Goal: Transaction & Acquisition: Book appointment/travel/reservation

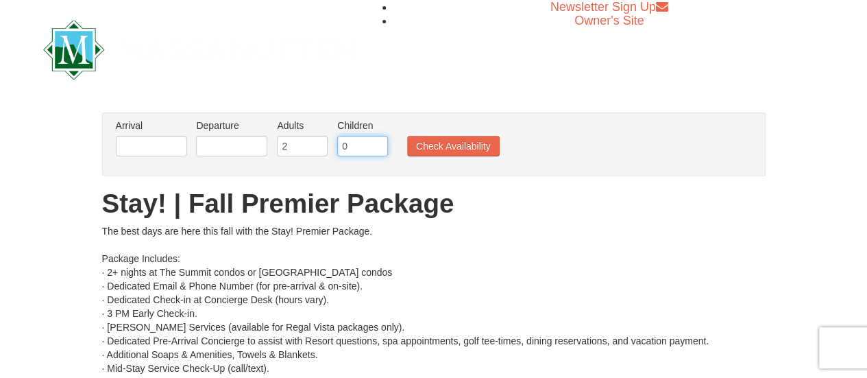
click at [362, 145] on input "0" at bounding box center [362, 146] width 51 height 21
click at [375, 143] on input "1" at bounding box center [362, 146] width 51 height 21
type input "2"
click at [375, 143] on input "2" at bounding box center [362, 146] width 51 height 21
click at [169, 147] on input "text" at bounding box center [151, 146] width 71 height 21
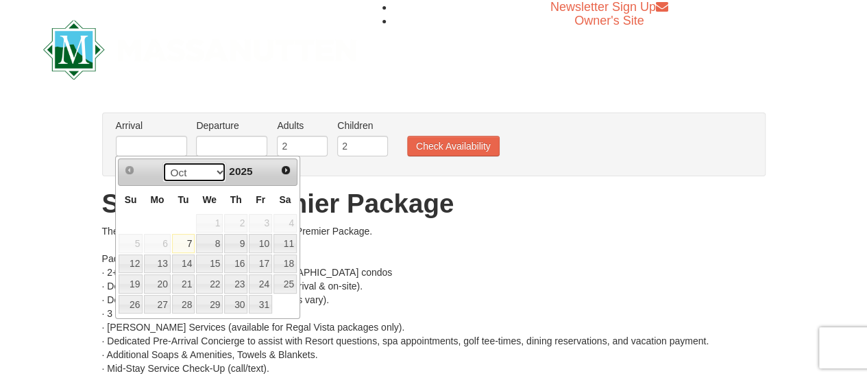
click at [217, 171] on select "Oct Nov Dec" at bounding box center [194, 172] width 64 height 21
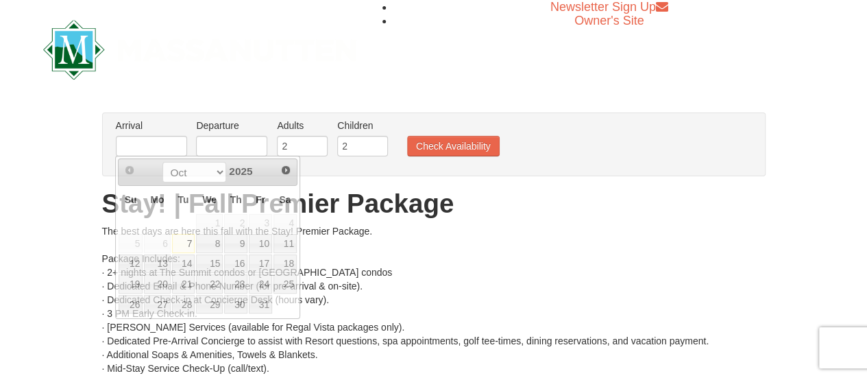
click at [396, 180] on div "From: To: Adults: 2 Children: 0 Change Arrival Please format dates MM/DD/YYYY P…" at bounding box center [434, 325] width 664 height 427
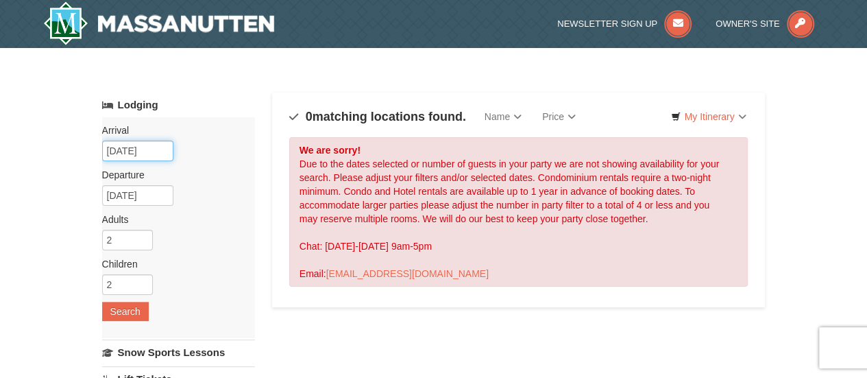
click at [147, 152] on input "07/12/2026" at bounding box center [137, 151] width 71 height 21
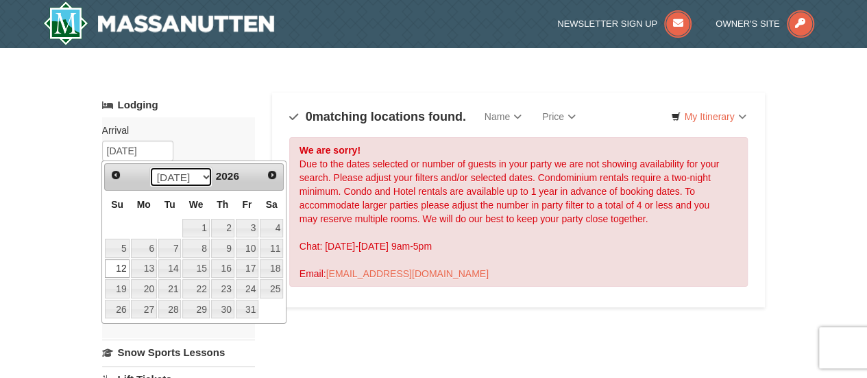
click at [201, 173] on select "Jan Feb Mar Apr May Jun Jul Aug Sep Oct Nov Dec" at bounding box center [181, 177] width 64 height 21
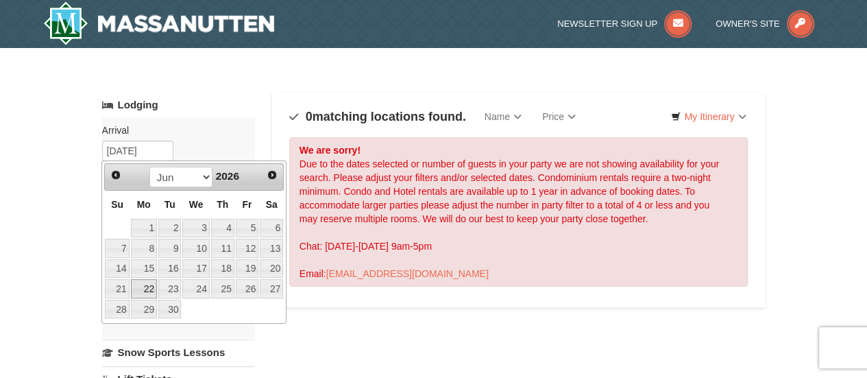
click at [143, 283] on link "22" at bounding box center [144, 288] width 26 height 19
type input "06/22/2026"
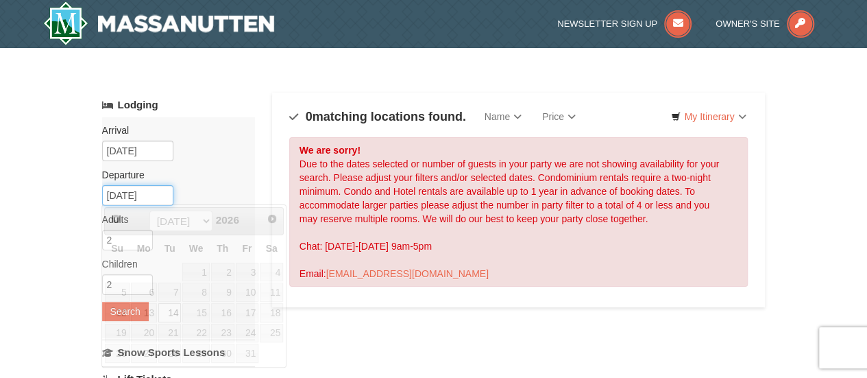
click at [159, 194] on input "07/14/2026" at bounding box center [137, 195] width 71 height 21
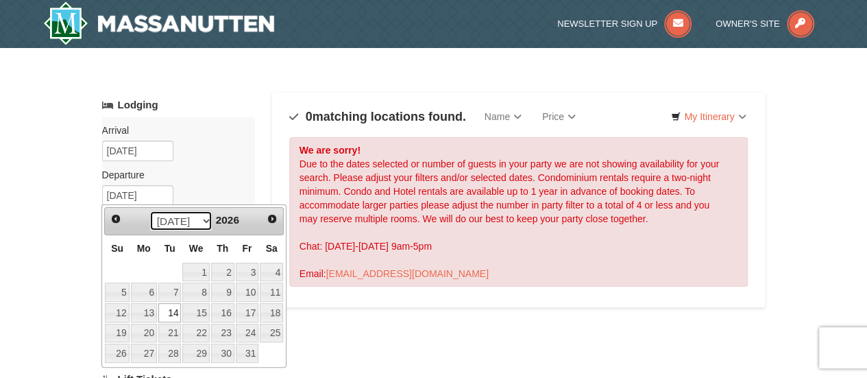
click at [202, 223] on select "Jun Jul Aug Sep Oct Nov Dec" at bounding box center [181, 220] width 64 height 21
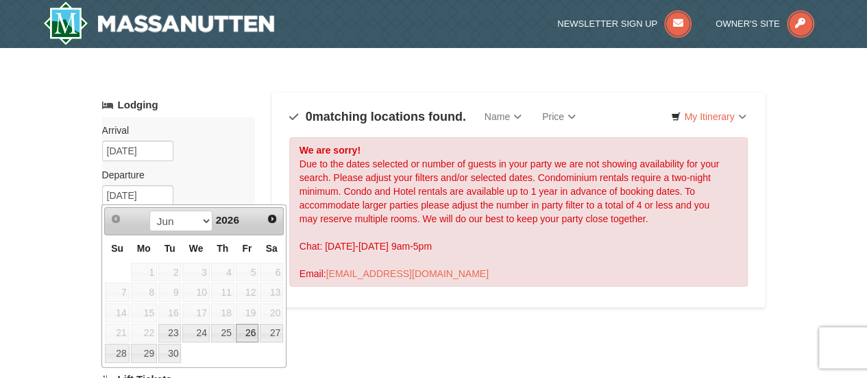
click at [245, 334] on link "26" at bounding box center [247, 333] width 23 height 19
type input "06/26/2026"
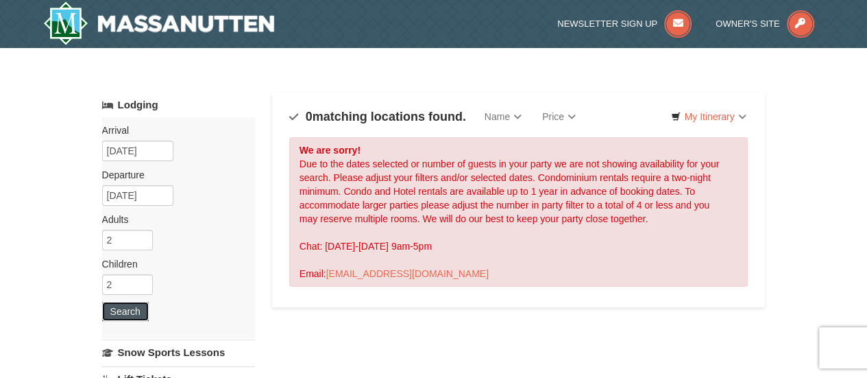
click at [134, 308] on button "Search" at bounding box center [125, 311] width 47 height 19
click at [123, 282] on input "2" at bounding box center [127, 284] width 51 height 21
click at [143, 280] on input "3" at bounding box center [127, 284] width 51 height 21
click at [141, 291] on input "3" at bounding box center [127, 284] width 51 height 21
click at [141, 287] on input "2" at bounding box center [127, 284] width 51 height 21
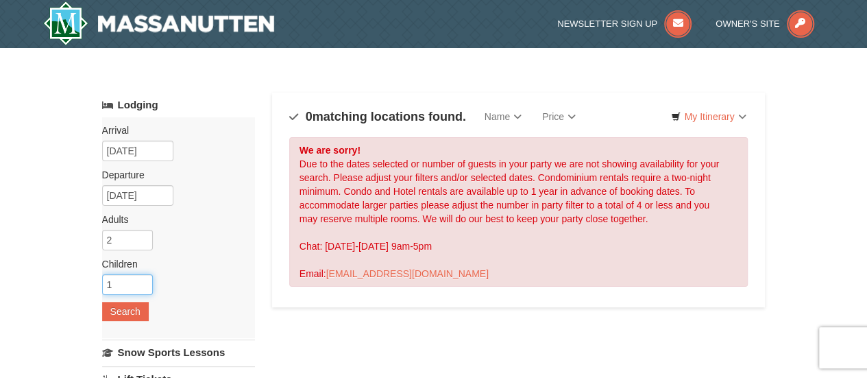
click at [141, 287] on input "1" at bounding box center [127, 284] width 51 height 21
type input "0"
click at [141, 287] on input "0" at bounding box center [127, 284] width 51 height 21
click at [126, 308] on button "Search" at bounding box center [125, 311] width 47 height 19
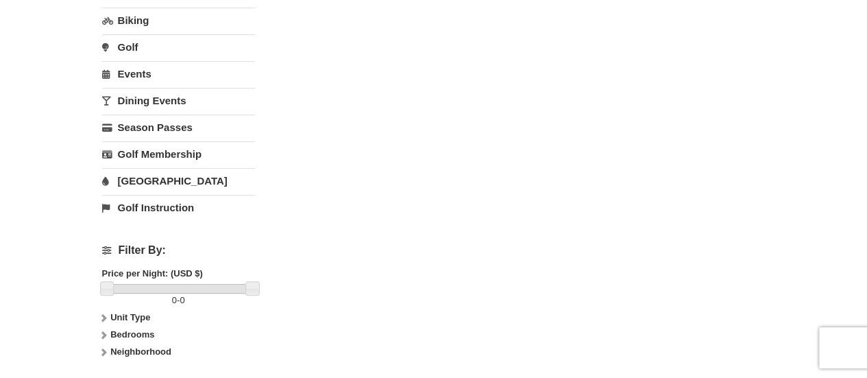
scroll to position [480, 0]
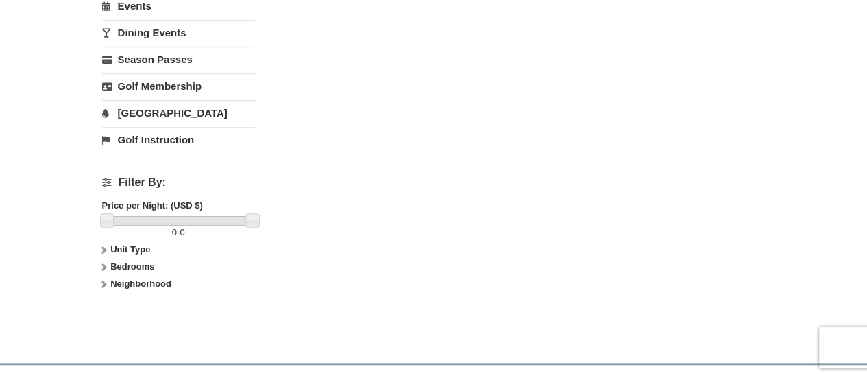
click at [120, 245] on strong "Unit Type" at bounding box center [130, 249] width 40 height 10
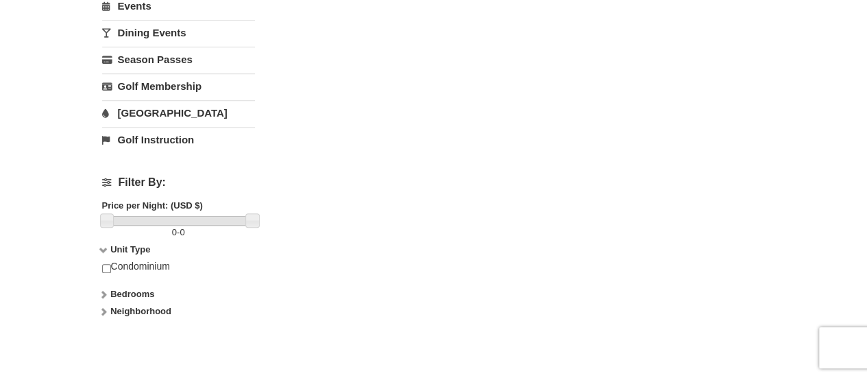
click at [134, 289] on strong "Bedrooms" at bounding box center [132, 294] width 44 height 10
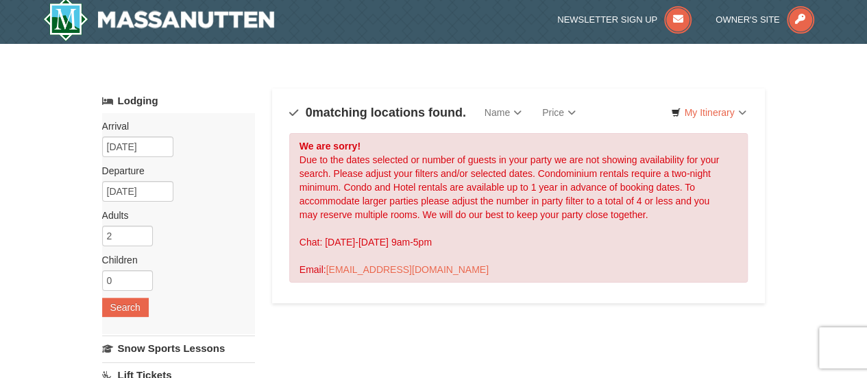
scroll to position [0, 0]
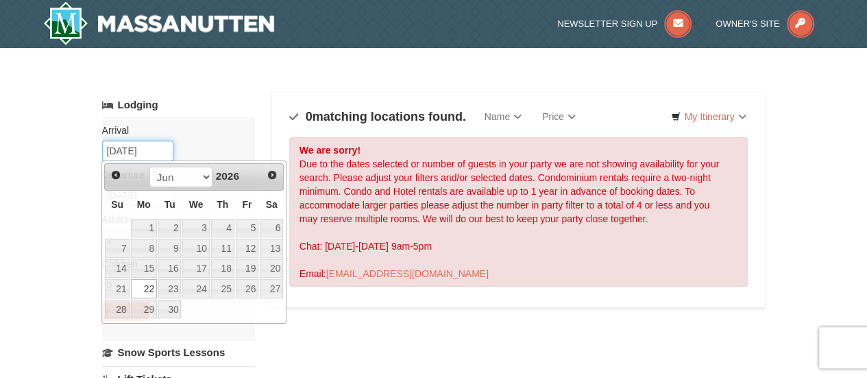
click at [141, 156] on input "06/22/2026" at bounding box center [137, 151] width 71 height 21
click at [118, 173] on span "Prev" at bounding box center [115, 174] width 11 height 11
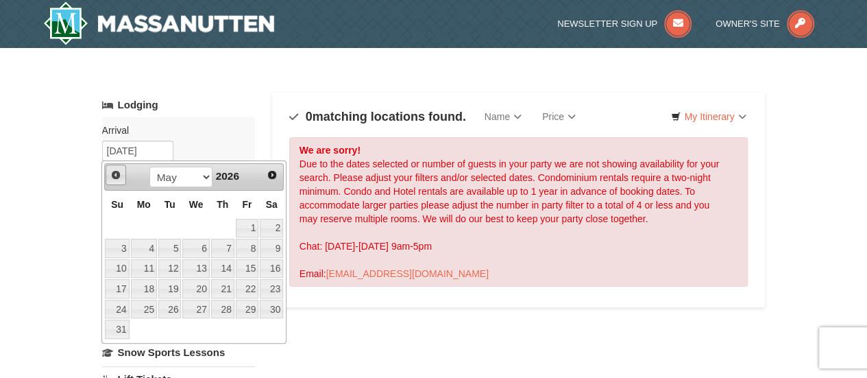
click at [118, 173] on span "Prev" at bounding box center [115, 174] width 11 height 11
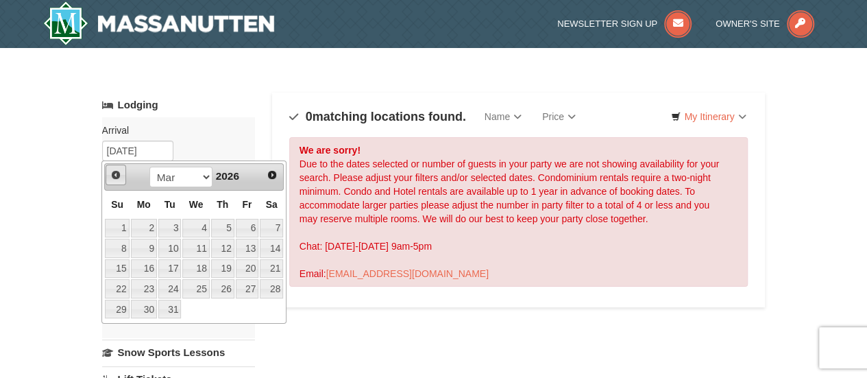
click at [118, 173] on span "Prev" at bounding box center [115, 174] width 11 height 11
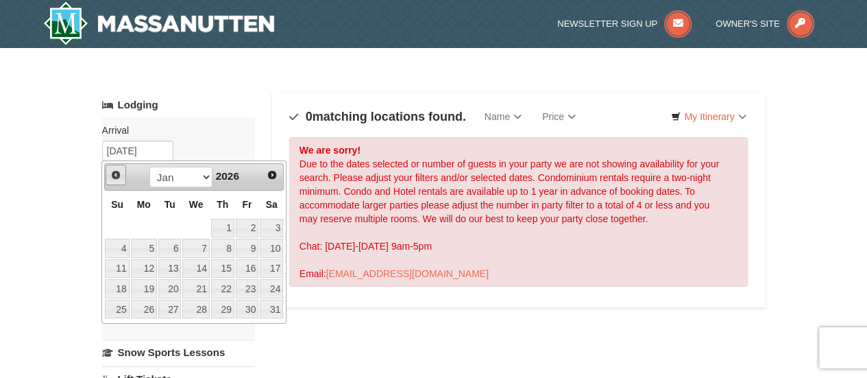
click at [118, 173] on span "Prev" at bounding box center [115, 174] width 11 height 11
click at [122, 302] on link "28" at bounding box center [117, 309] width 24 height 19
type input "[DATE]"
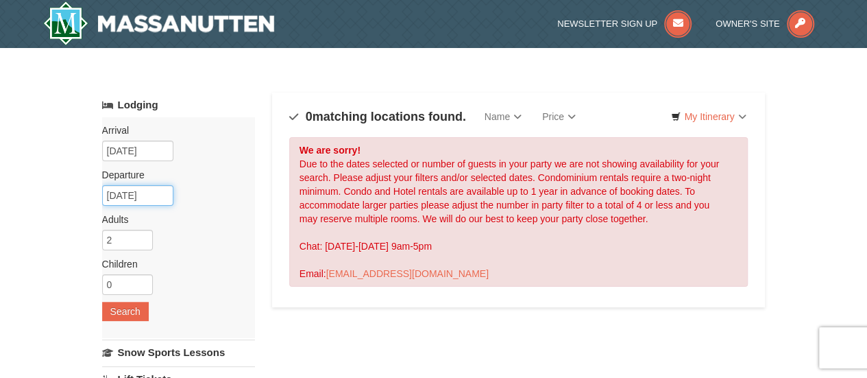
click at [153, 193] on input "06/26/2026" at bounding box center [137, 195] width 71 height 21
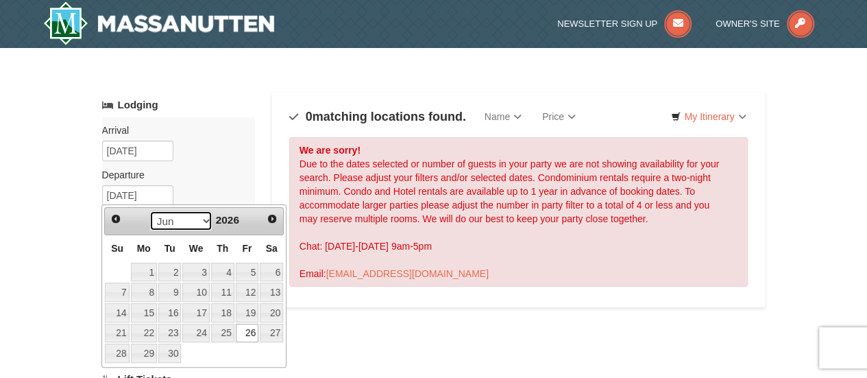
click at [178, 220] on select "Jan Feb Mar Apr May Jun Jul Aug Sep Oct Nov Dec" at bounding box center [181, 220] width 64 height 21
click at [110, 218] on span "Prev" at bounding box center [115, 218] width 11 height 11
click at [167, 224] on select "Jan Feb Mar Apr May Jun Jul Aug Sep Oct Nov Dec" at bounding box center [181, 220] width 64 height 21
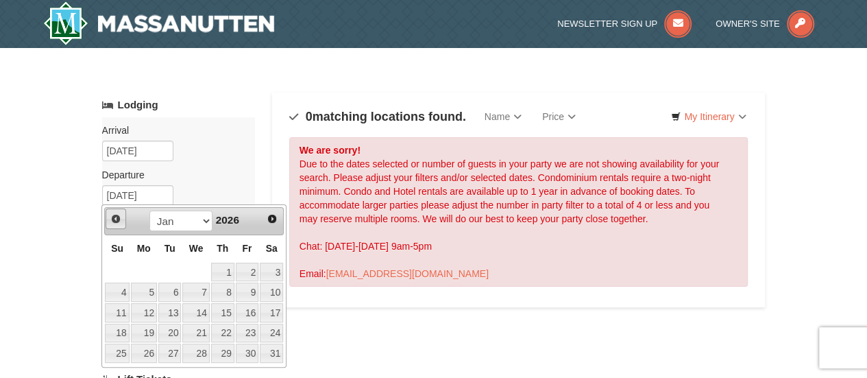
click at [119, 223] on span "Prev" at bounding box center [115, 218] width 11 height 11
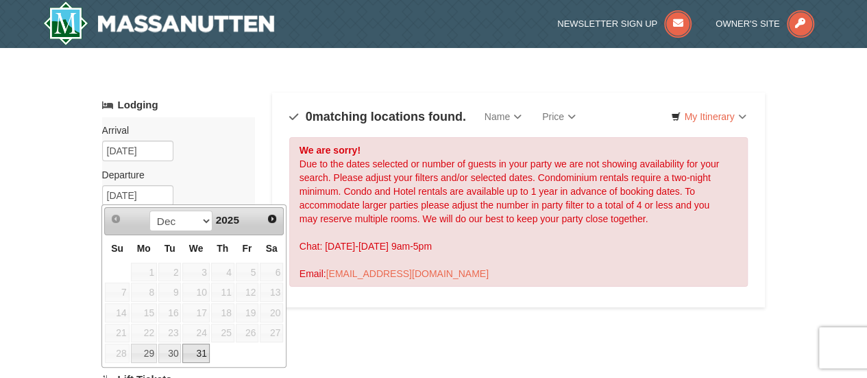
click at [197, 351] on link "31" at bounding box center [195, 352] width 27 height 19
type input "[DATE]"
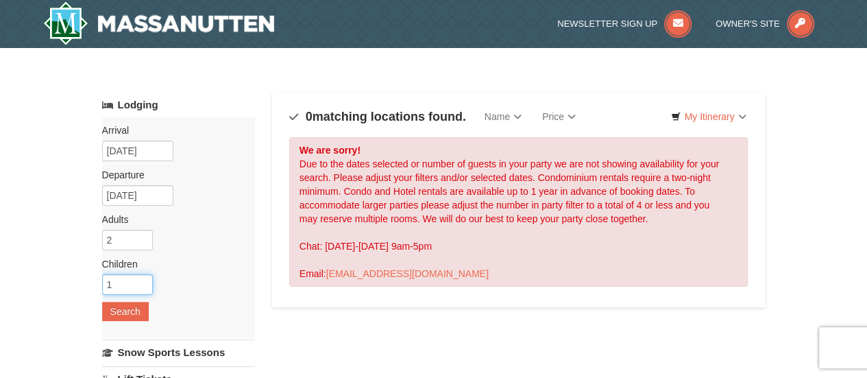
click at [140, 280] on input "1" at bounding box center [127, 284] width 51 height 21
type input "2"
click at [140, 279] on input "2" at bounding box center [127, 284] width 51 height 21
click at [135, 315] on button "Search" at bounding box center [125, 311] width 47 height 19
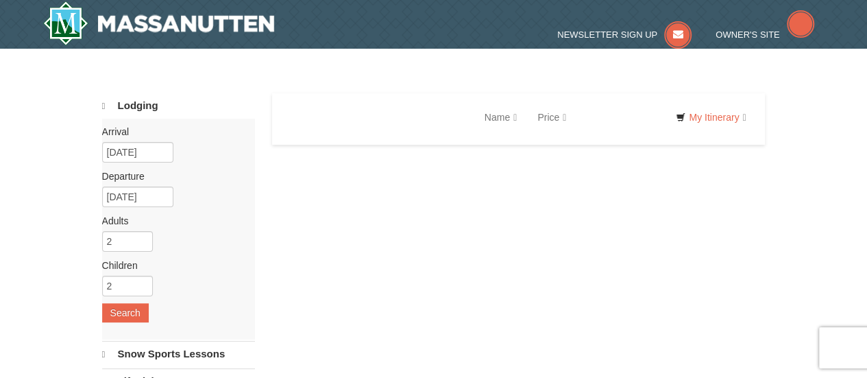
select select "10"
